Goal: Information Seeking & Learning: Understand process/instructions

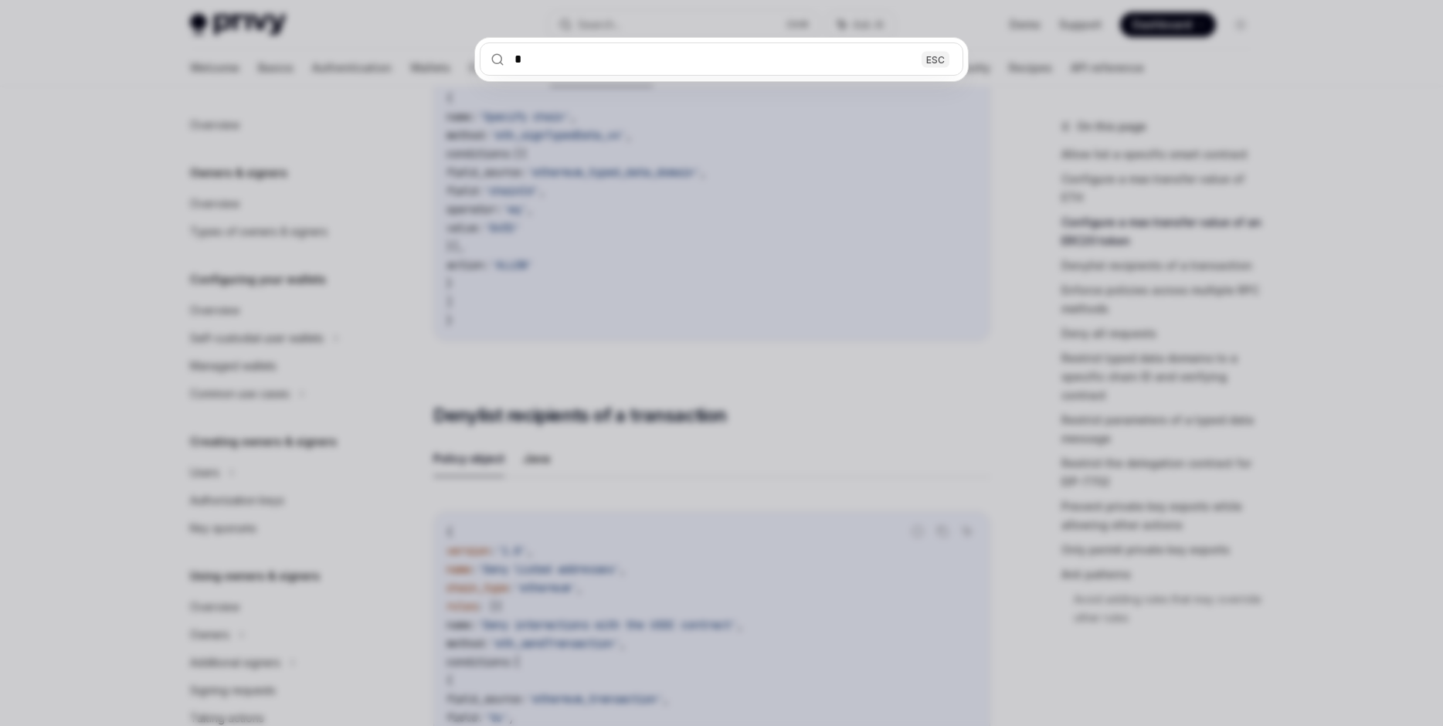
scroll to position [417, 0]
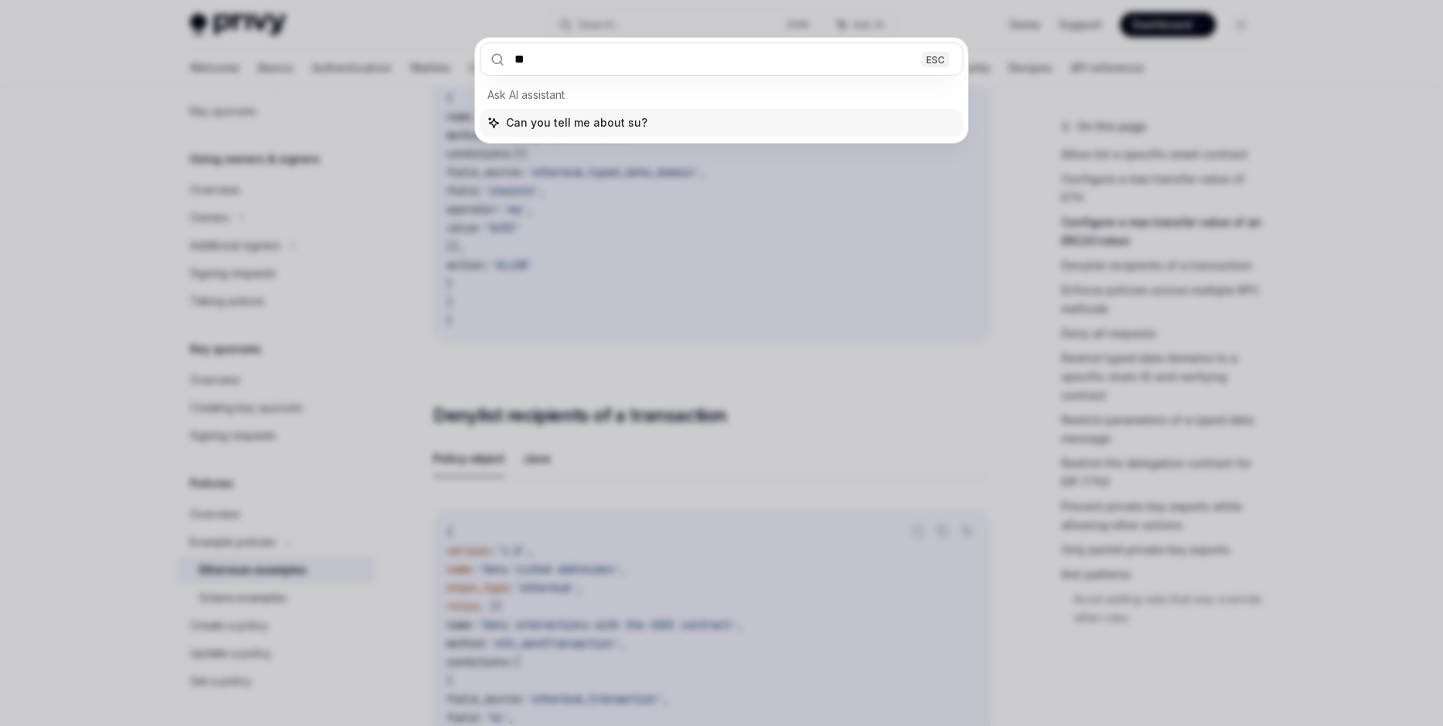
type input "***"
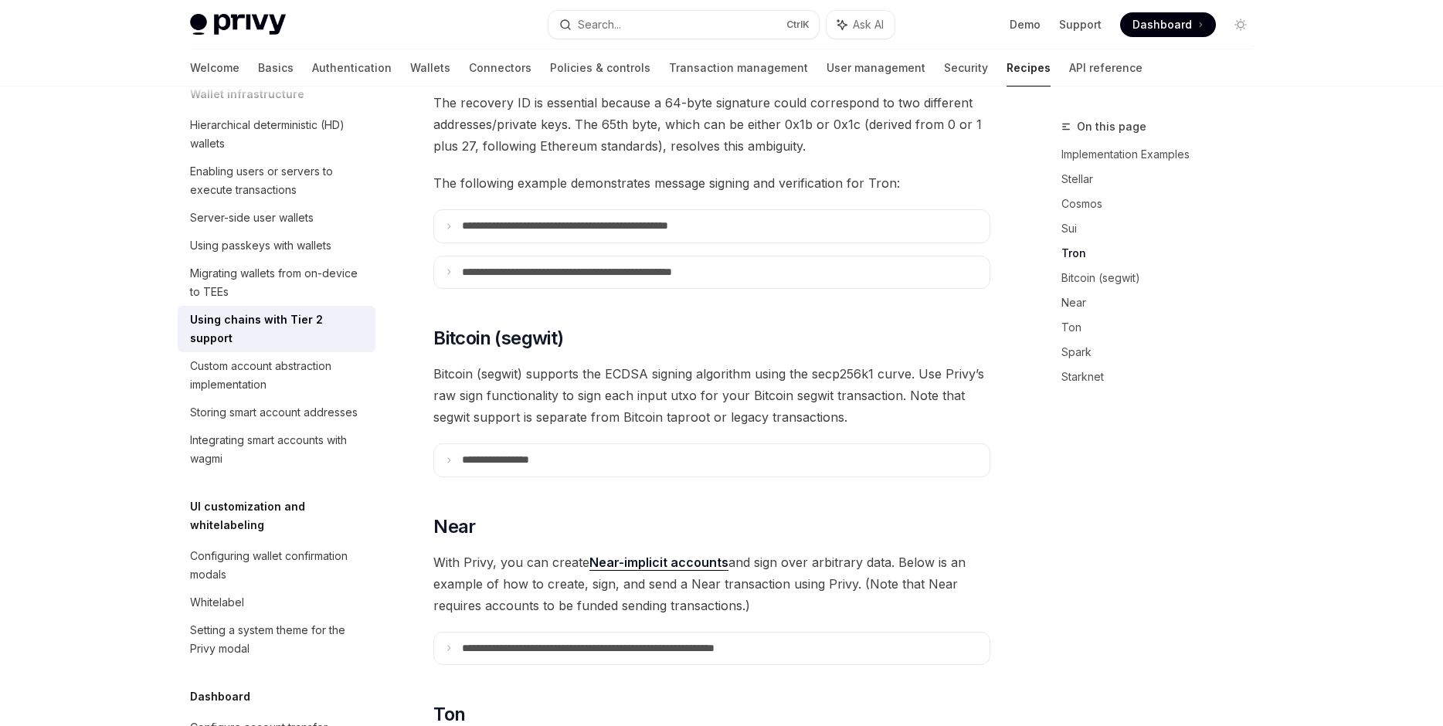
scroll to position [772, 0]
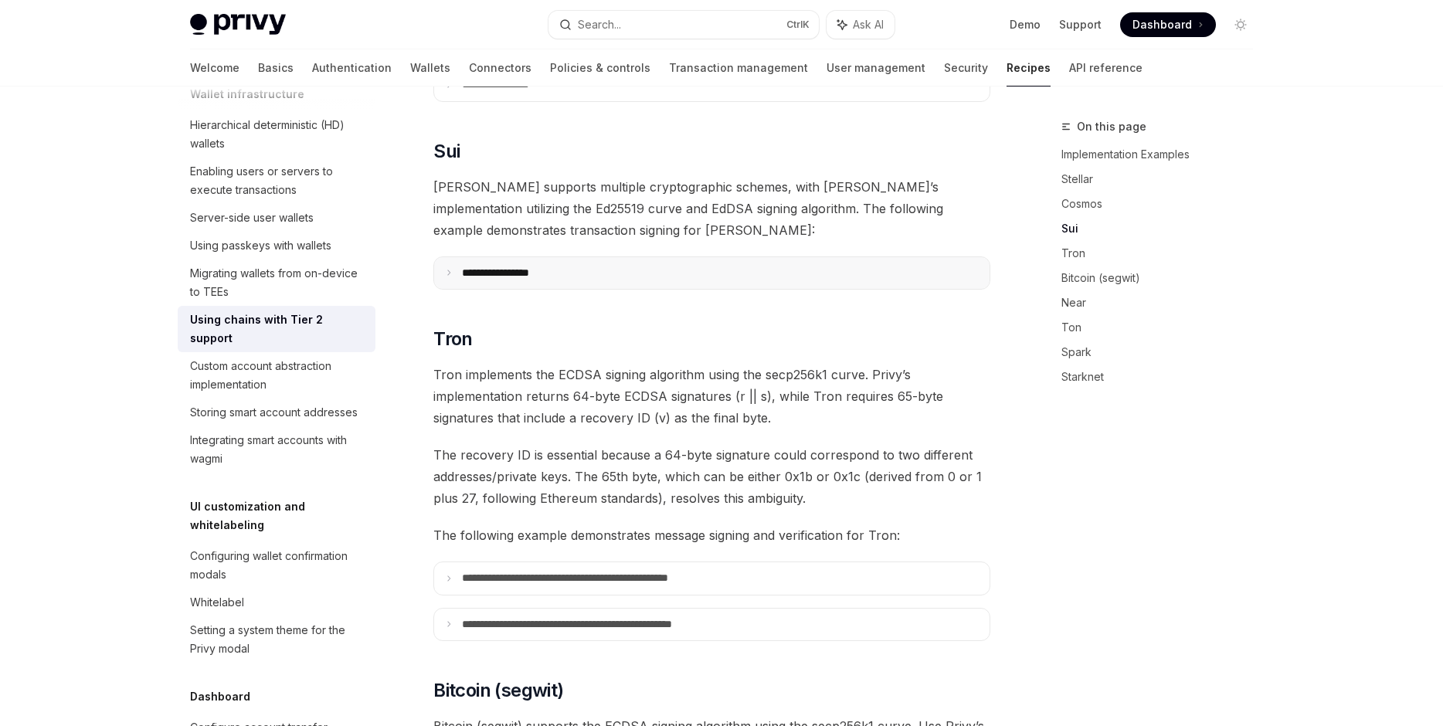
click at [656, 257] on summary "**********" at bounding box center [711, 273] width 555 height 32
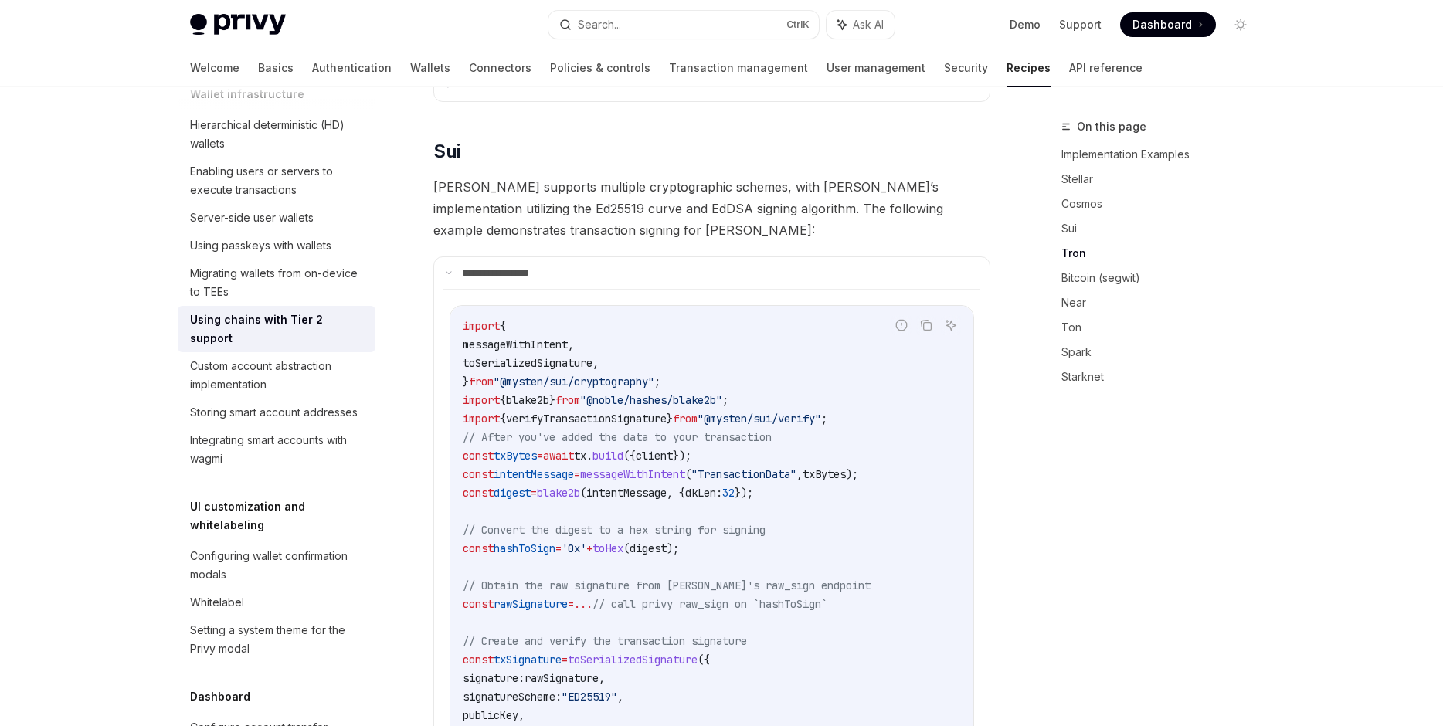
scroll to position [1212, 0]
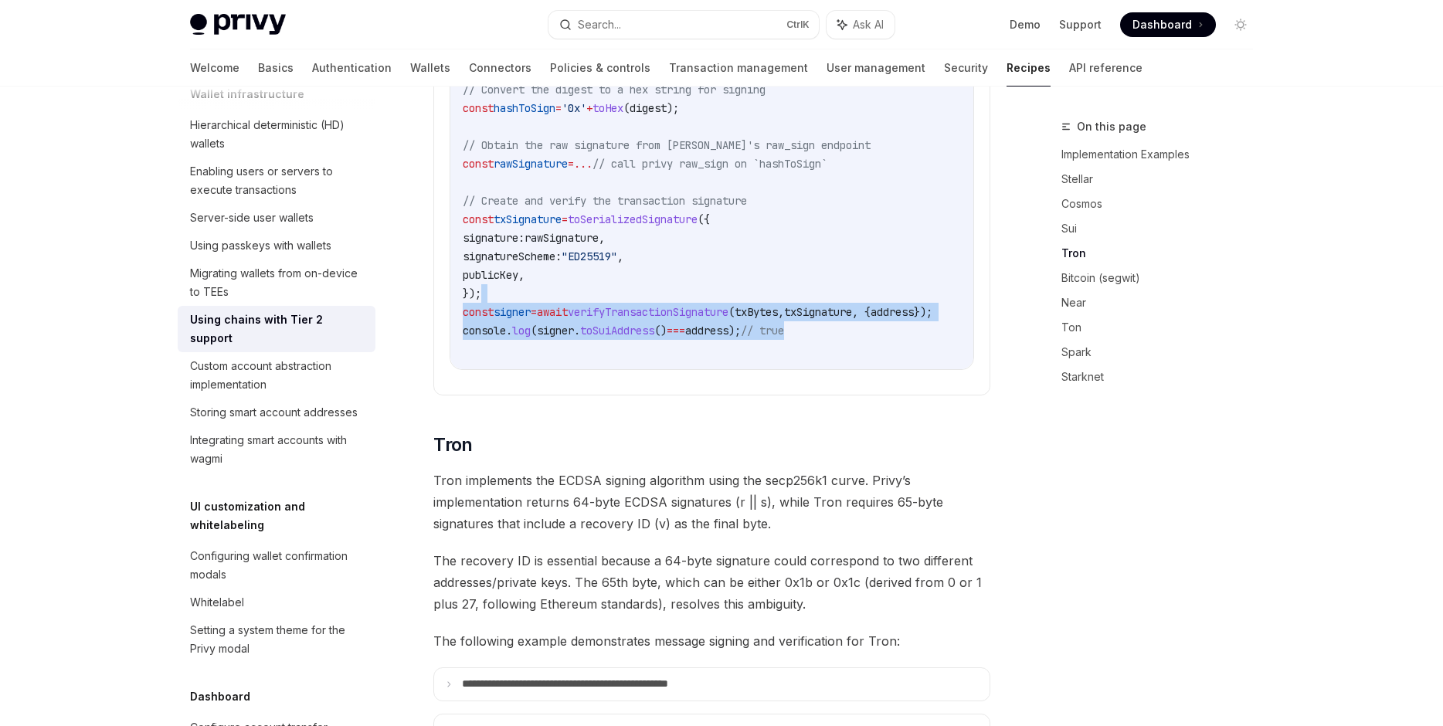
drag, startPoint x: 812, startPoint y: 281, endPoint x: 924, endPoint y: 302, distance: 113.9
click at [924, 302] on code "import { messageWithIntent , toSerializedSignature , } from "@mysten/sui/crypto…" at bounding box center [716, 117] width 507 height 482
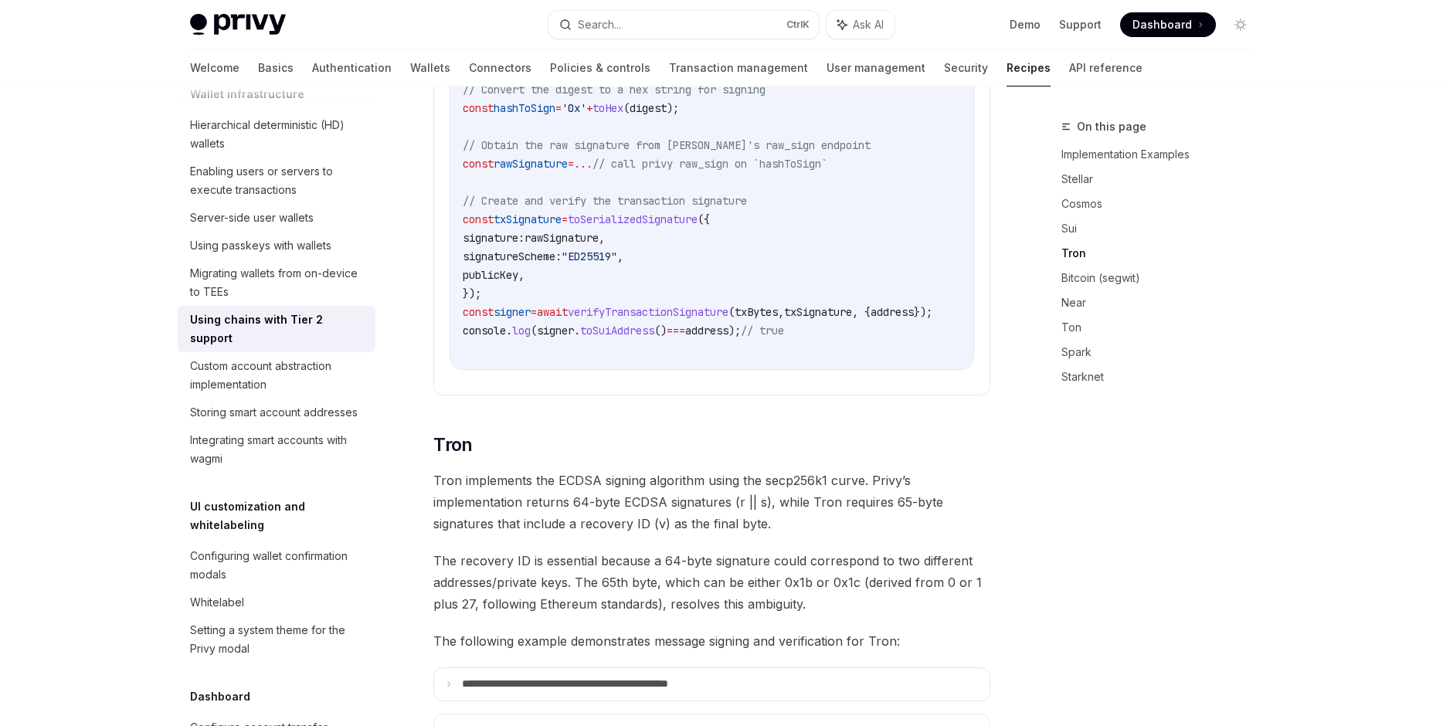
click at [924, 303] on code "import { messageWithIntent , toSerializedSignature , } from "@mysten/sui/crypto…" at bounding box center [716, 117] width 507 height 482
drag, startPoint x: 940, startPoint y: 283, endPoint x: 751, endPoint y: 327, distance: 193.3
click at [751, 327] on code "import { messageWithIntent , toSerializedSignature , } from "@mysten/sui/crypto…" at bounding box center [716, 117] width 507 height 482
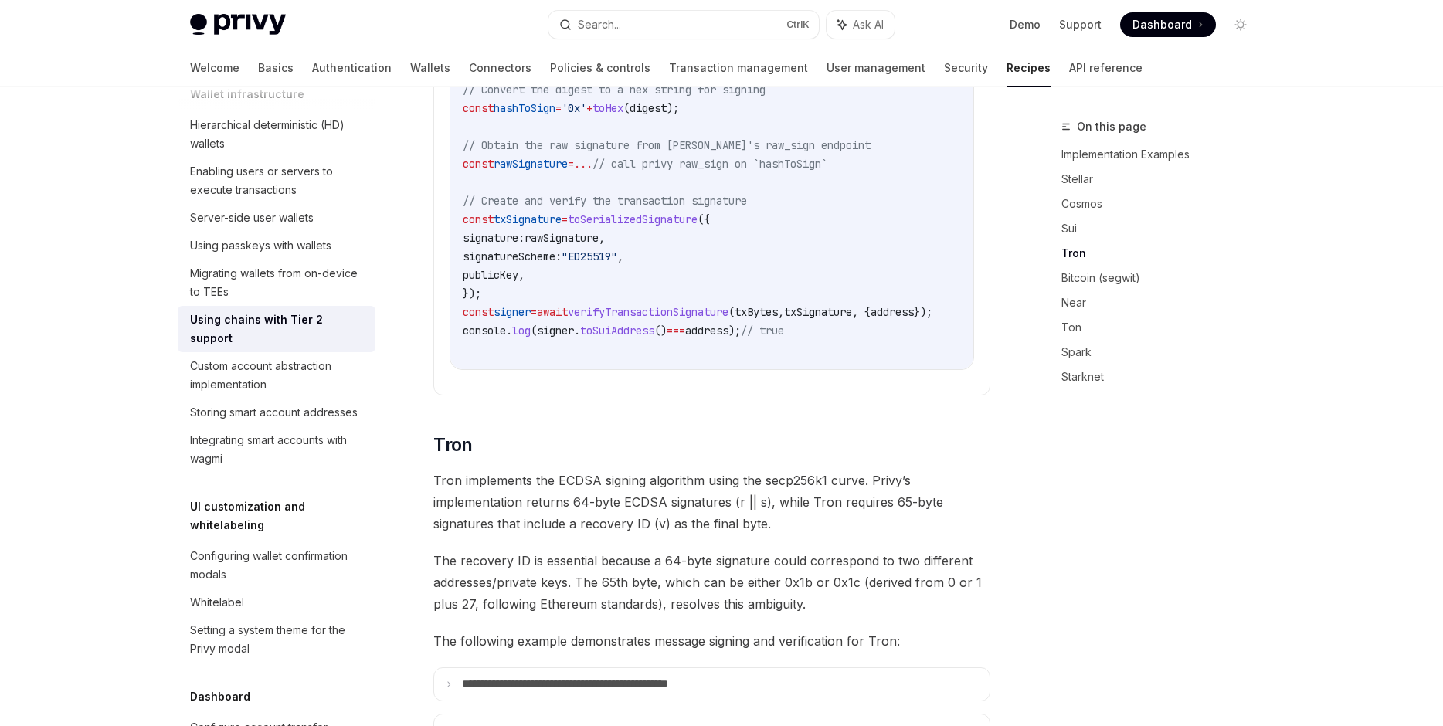
scroll to position [1124, 0]
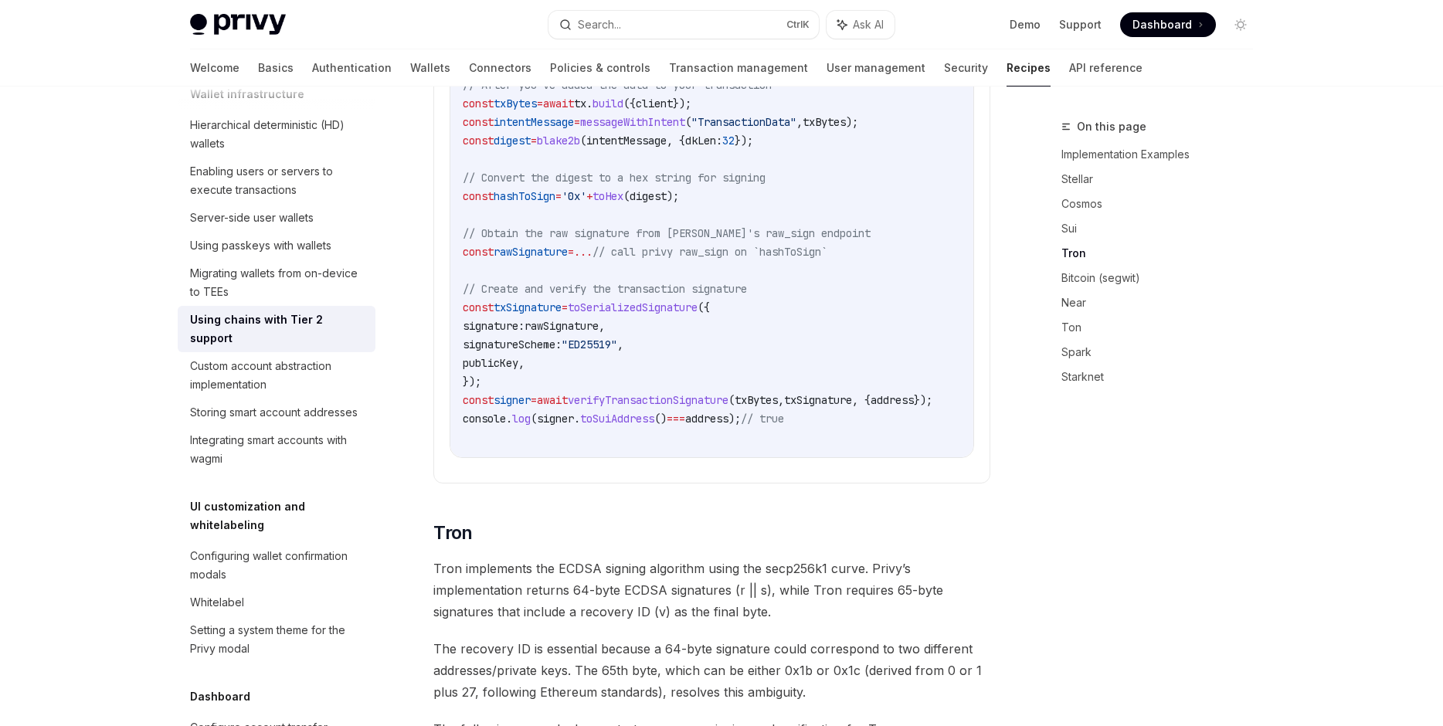
click at [598, 319] on span "rawSignature" at bounding box center [561, 326] width 74 height 14
click at [588, 314] on code "import { messageWithIntent , toSerializedSignature , } from "@mysten/sui/crypto…" at bounding box center [716, 205] width 507 height 482
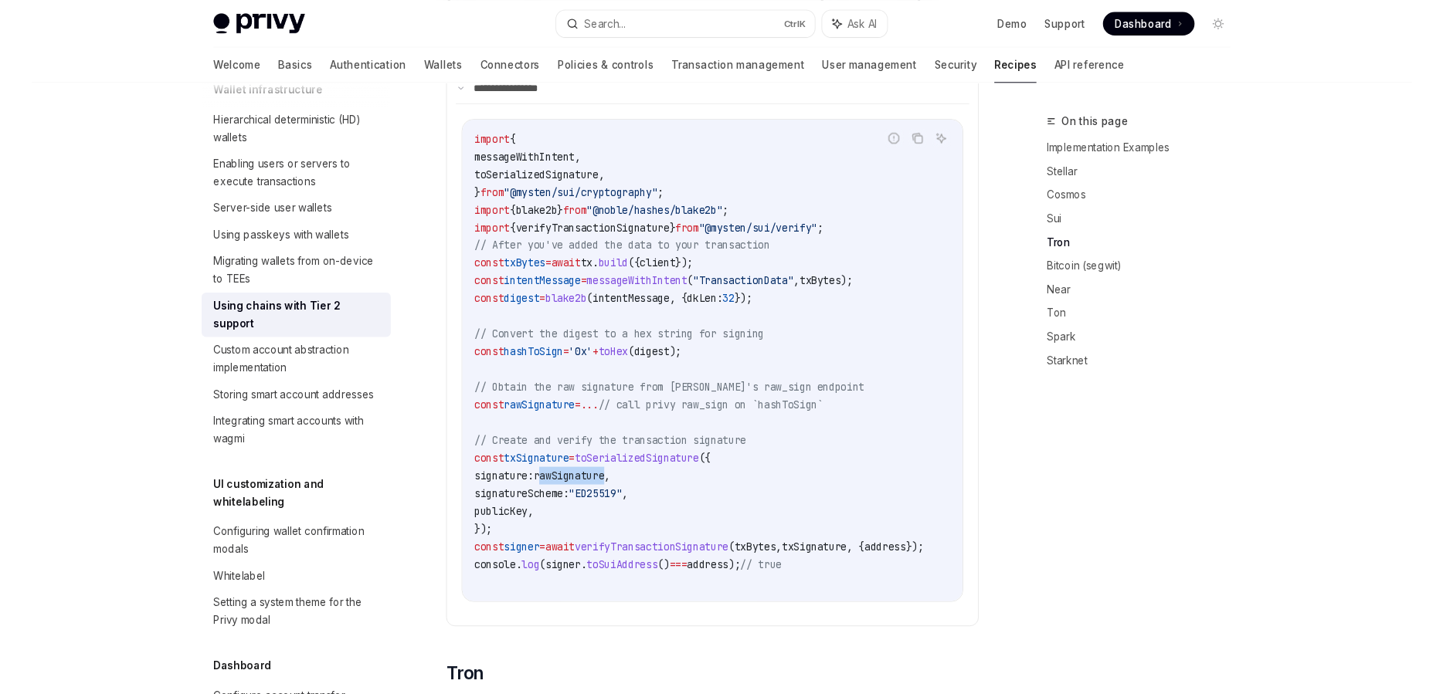
scroll to position [948, 0]
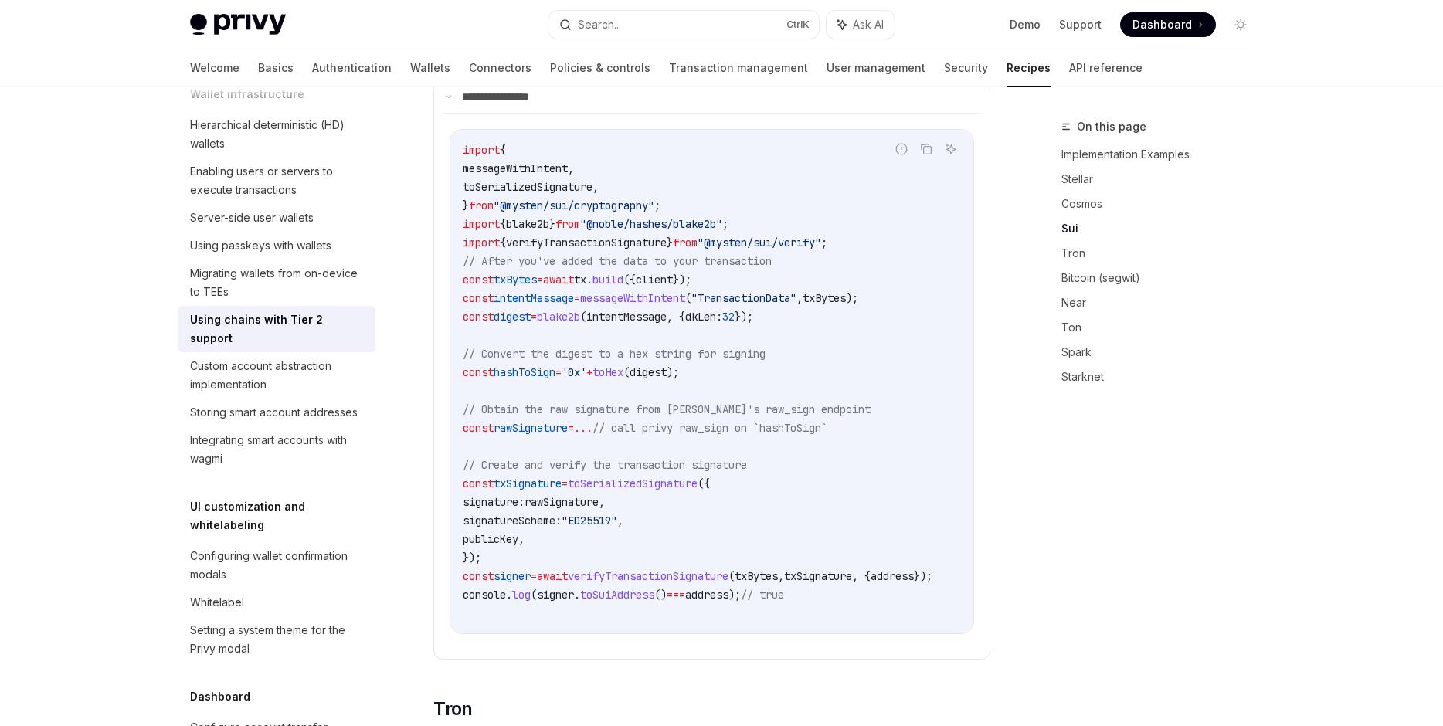
click at [562, 421] on span "rawSignature" at bounding box center [530, 428] width 74 height 14
click at [592, 495] on span "rawSignature" at bounding box center [561, 502] width 74 height 14
copy span "rawSignature"
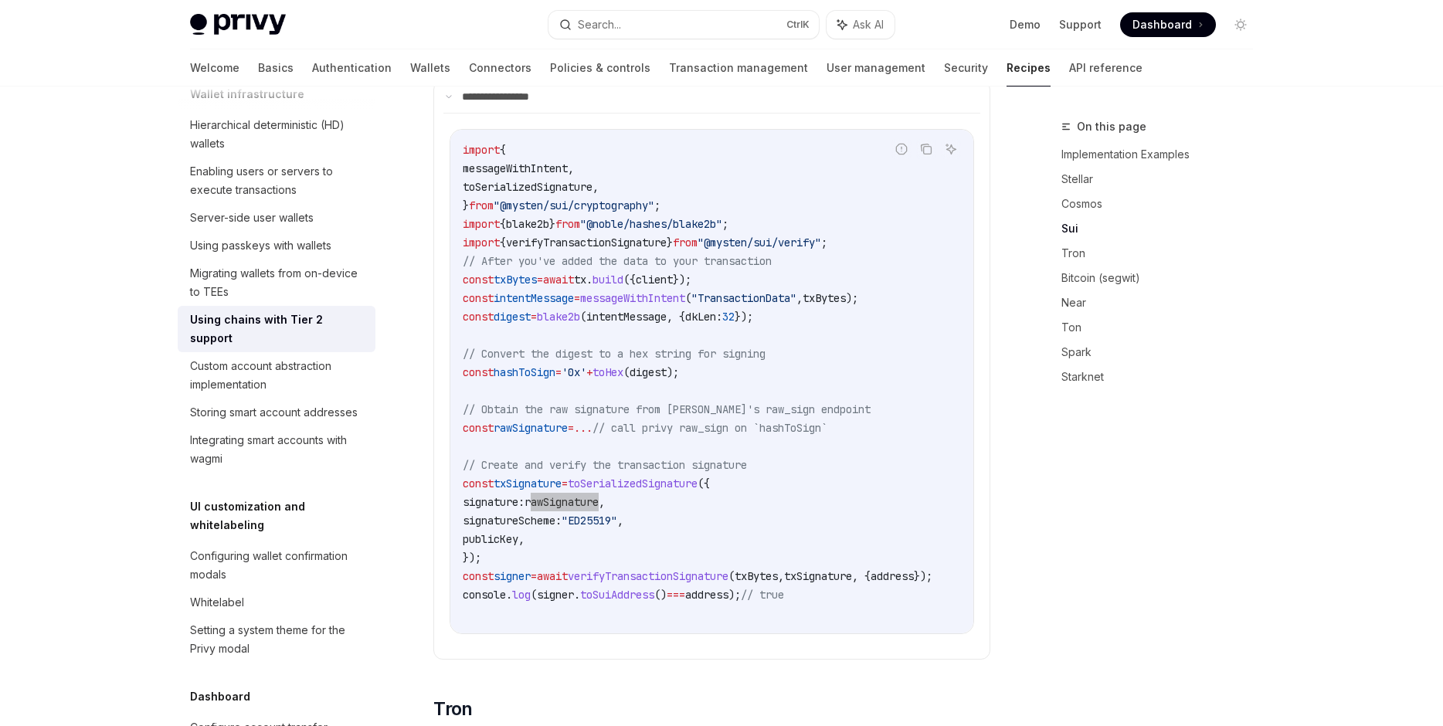
type textarea "*"
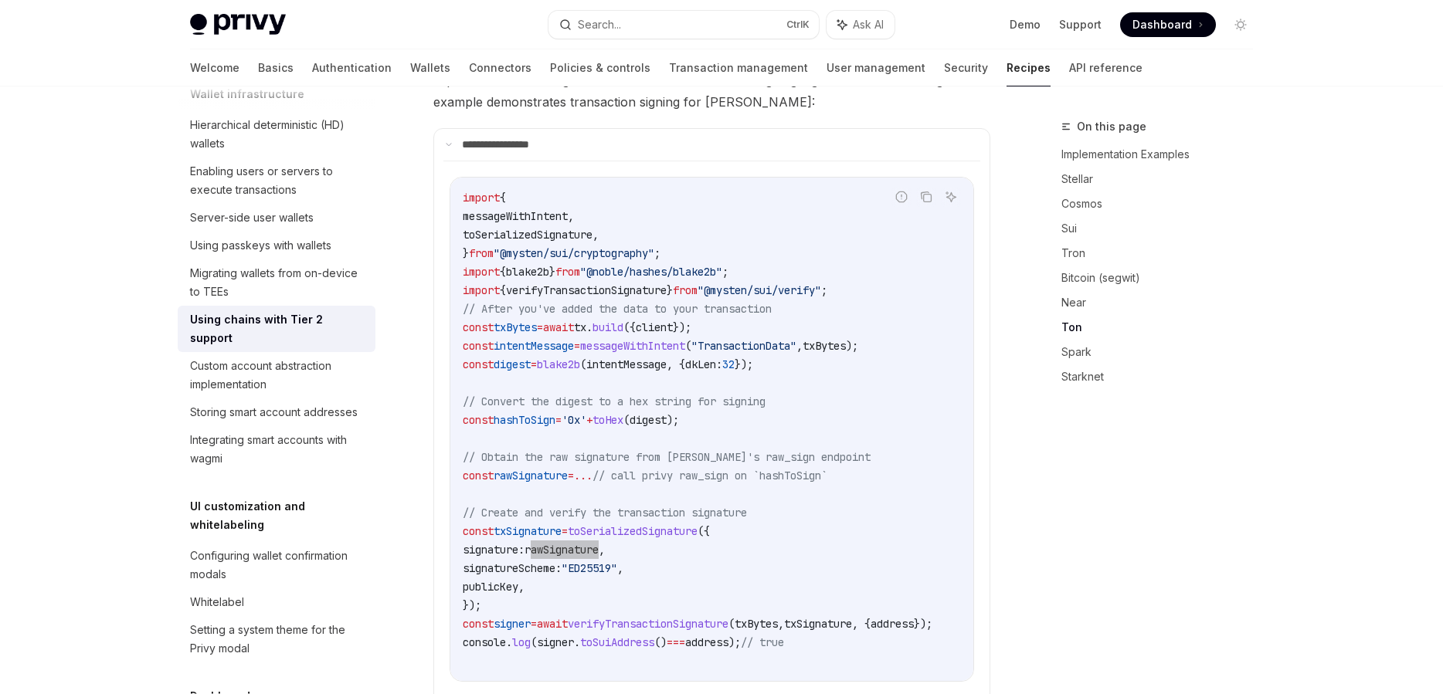
scroll to position [1829, 0]
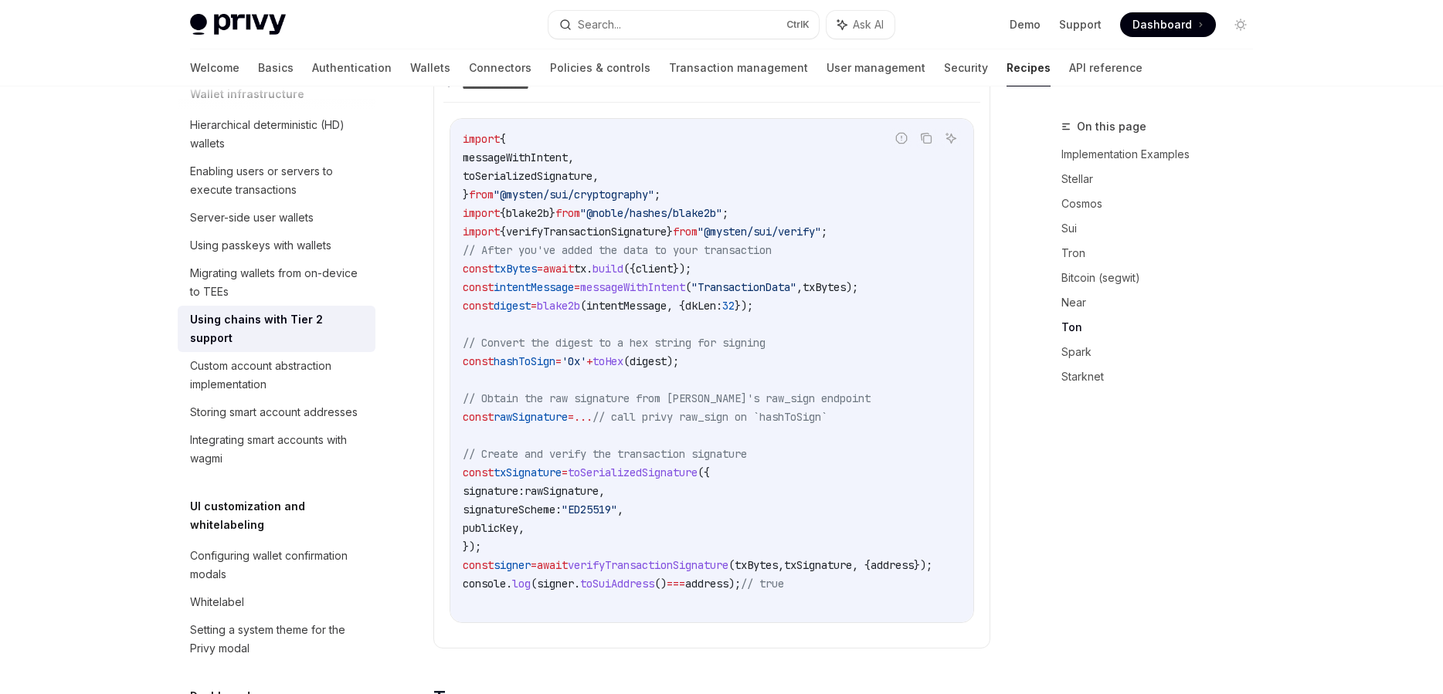
click at [853, 564] on code "import { messageWithIntent , toSerializedSignature , } from "@mysten/sui/crypto…" at bounding box center [716, 371] width 507 height 482
click at [807, 535] on code "import { messageWithIntent , toSerializedSignature , } from "@mysten/sui/crypto…" at bounding box center [716, 371] width 507 height 482
click at [778, 558] on span "txBytes" at bounding box center [755, 565] width 43 height 14
click at [824, 555] on code "import { messageWithIntent , toSerializedSignature , } from "@mysten/sui/crypto…" at bounding box center [716, 371] width 507 height 482
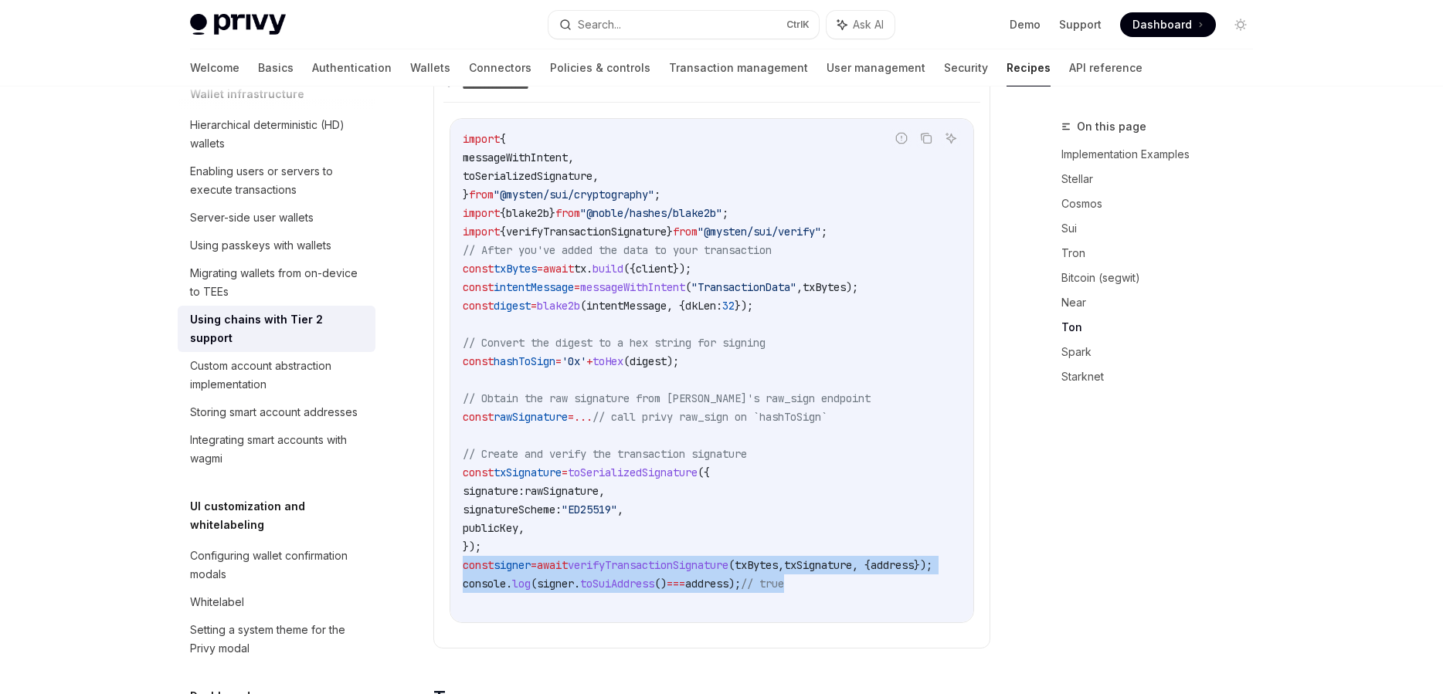
drag, startPoint x: 843, startPoint y: 568, endPoint x: 425, endPoint y: 539, distance: 418.7
click at [450, 539] on div "import { messageWithIntent , toSerializedSignature , } from "@mysten/sui/crypto…" at bounding box center [711, 370] width 523 height 503
copy code "const signer = await verifyTransactionSignature ( txBytes , txSignature , { add…"
